Goal: Information Seeking & Learning: Learn about a topic

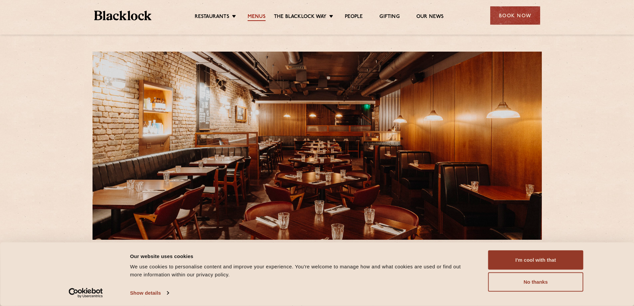
click at [260, 16] on link "Menus" at bounding box center [256, 17] width 18 height 7
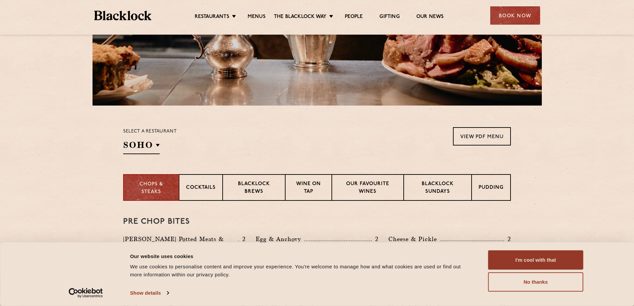
scroll to position [131, 0]
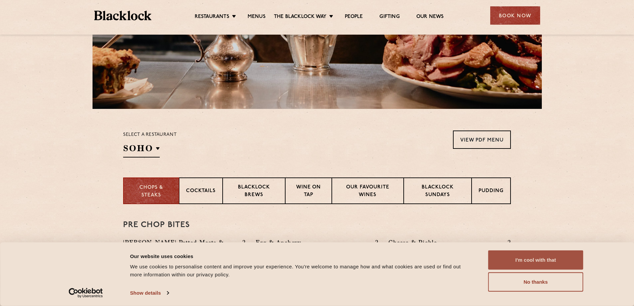
click at [539, 265] on button "I'm cool with that" at bounding box center [535, 259] width 95 height 19
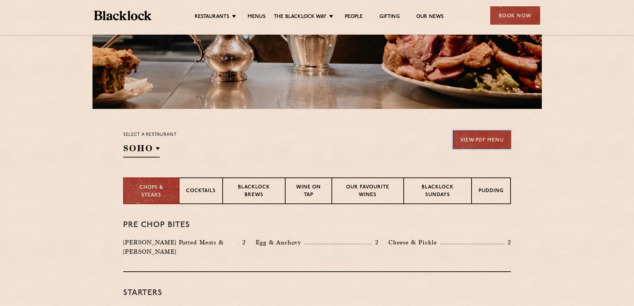
click at [477, 145] on link "View PDF Menu" at bounding box center [482, 139] width 58 height 18
click at [443, 193] on p "Blacklock Sundays" at bounding box center [437, 192] width 54 height 16
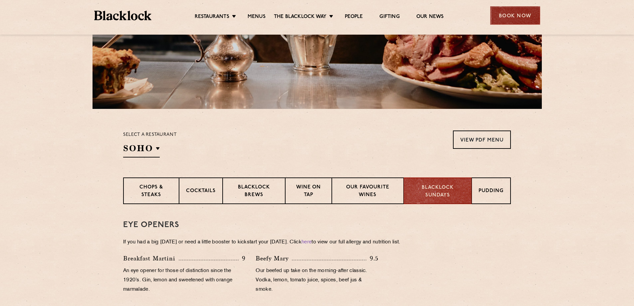
click at [507, 17] on div "Book Now" at bounding box center [515, 15] width 50 height 18
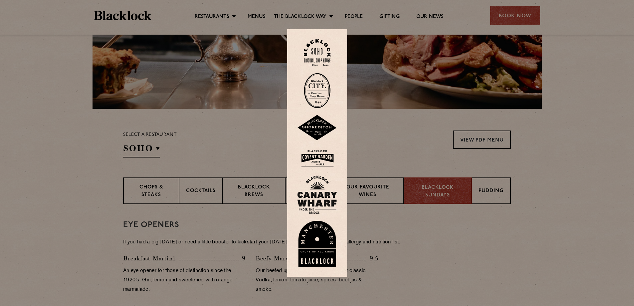
click at [322, 159] on img at bounding box center [317, 158] width 40 height 22
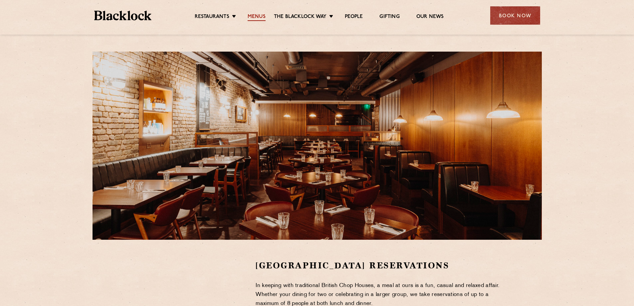
click at [256, 15] on link "Menus" at bounding box center [256, 17] width 18 height 7
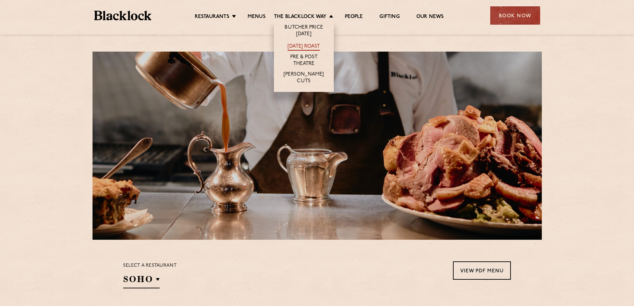
click at [300, 47] on link "[DATE] Roast" at bounding box center [303, 46] width 32 height 7
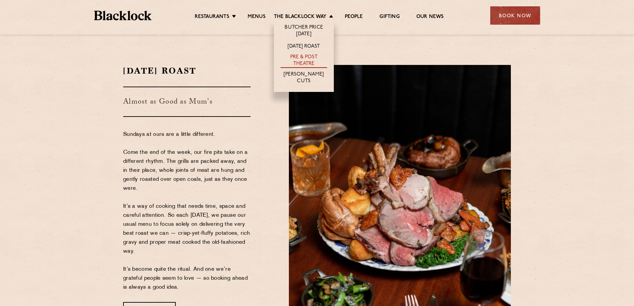
click at [300, 61] on link "Pre & Post Theatre" at bounding box center [303, 61] width 47 height 14
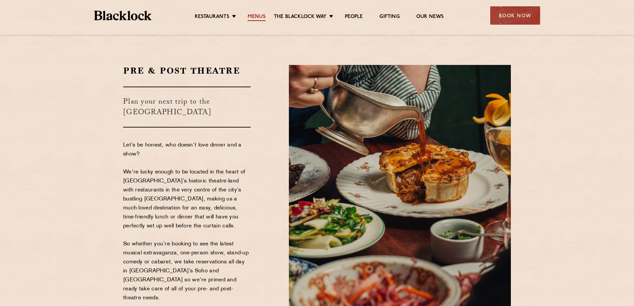
click at [259, 16] on link "Menus" at bounding box center [256, 17] width 18 height 7
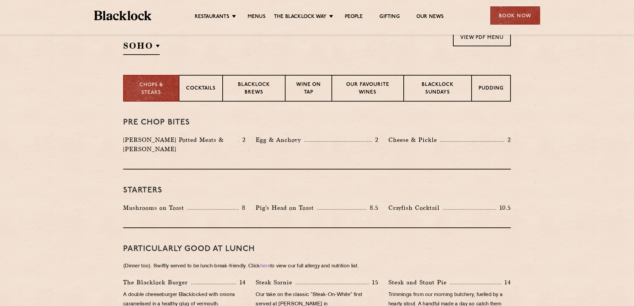
scroll to position [233, 0]
click at [187, 92] on p "Cocktails" at bounding box center [201, 89] width 30 height 8
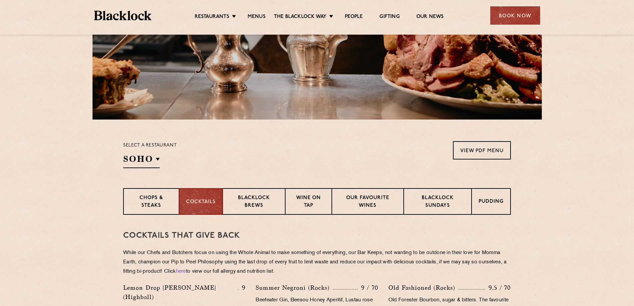
scroll to position [100, 0]
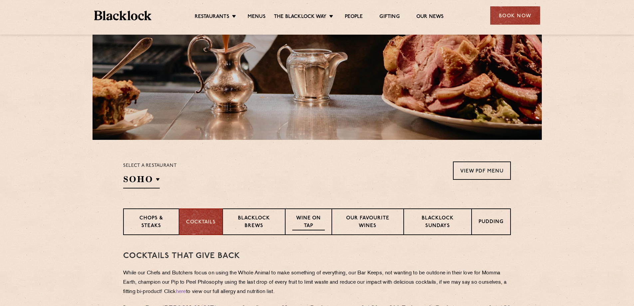
click at [302, 217] on p "Wine on Tap" at bounding box center [308, 222] width 33 height 16
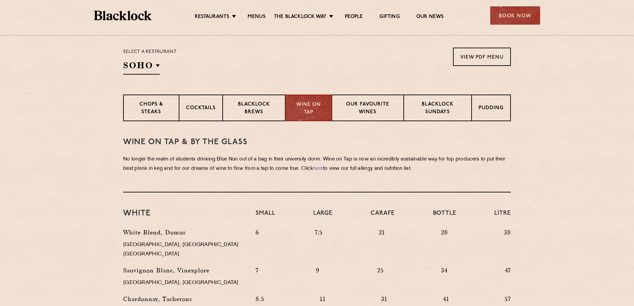
scroll to position [200, 0]
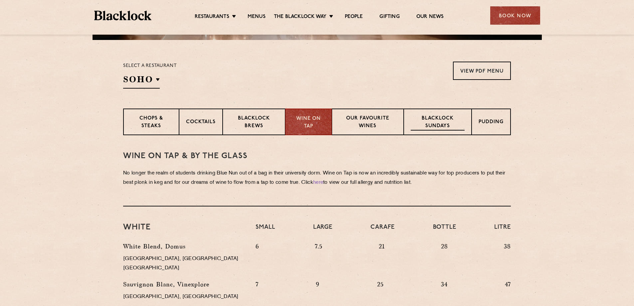
click at [446, 122] on p "Blacklock Sundays" at bounding box center [437, 123] width 54 height 16
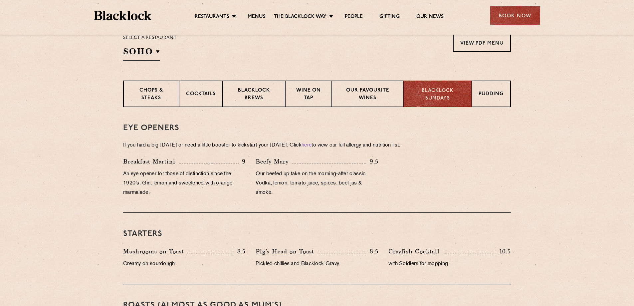
scroll to position [233, 0]
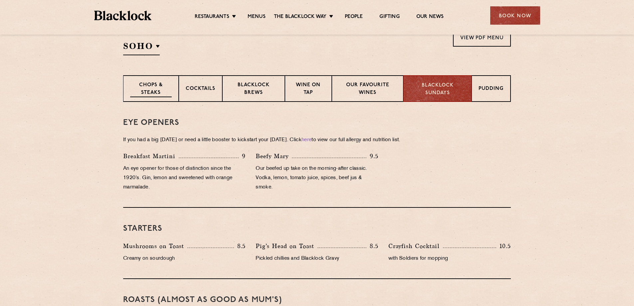
click at [158, 88] on p "Chops & Steaks" at bounding box center [151, 89] width 42 height 16
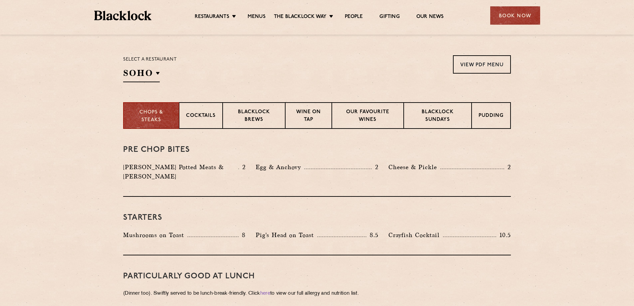
scroll to position [200, 0]
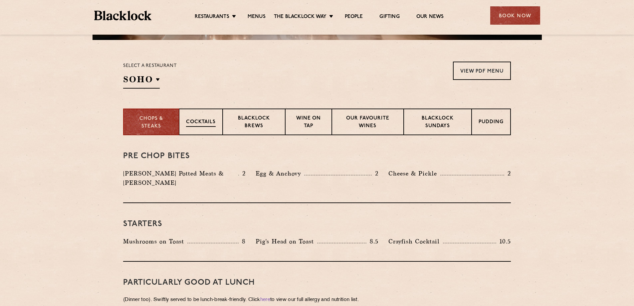
click at [208, 118] on div "Cocktails" at bounding box center [201, 121] width 44 height 27
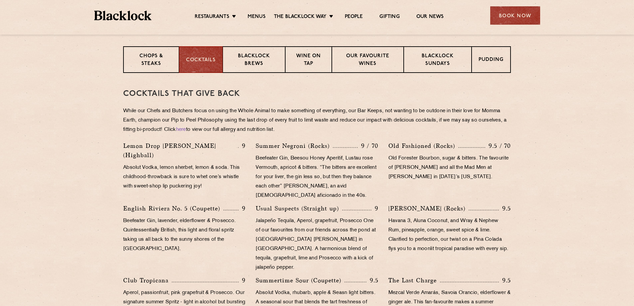
scroll to position [266, 0]
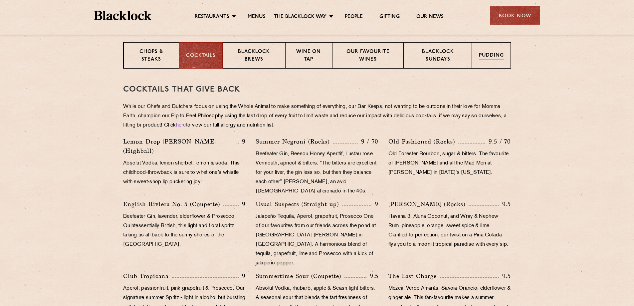
click at [492, 57] on p "Pudding" at bounding box center [491, 56] width 25 height 8
